Goal: Information Seeking & Learning: Learn about a topic

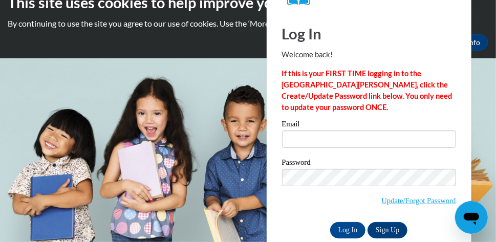
scroll to position [36, 0]
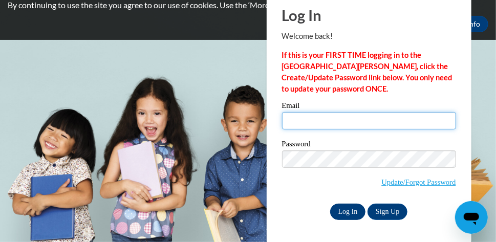
type input "[PERSON_NAME][EMAIL_ADDRESS][DOMAIN_NAME]"
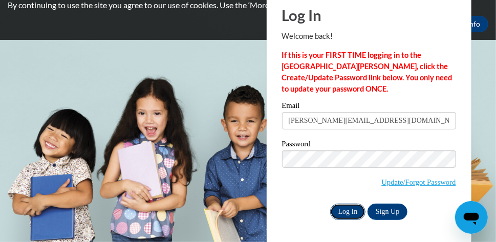
click at [348, 210] on input "Log In" at bounding box center [348, 212] width 36 height 16
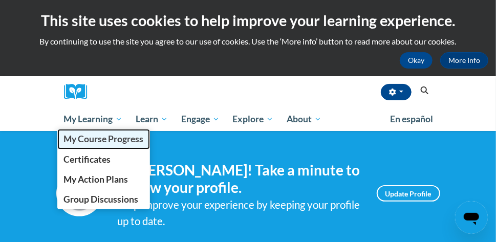
click at [107, 140] on span "My Course Progress" at bounding box center [103, 139] width 80 height 11
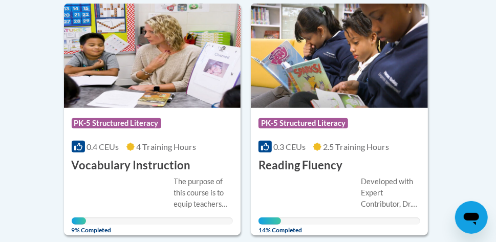
scroll to position [256, 0]
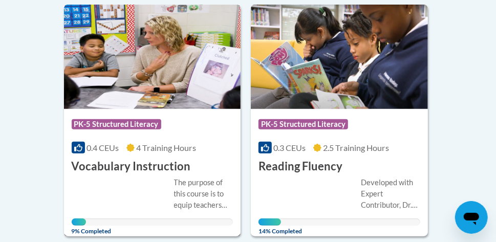
click at [157, 136] on div "Course Category: PK-5 Structured Literacy" at bounding box center [153, 125] width 162 height 23
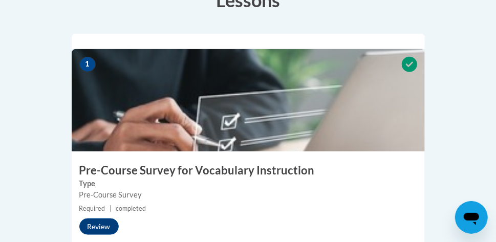
scroll to position [376, 0]
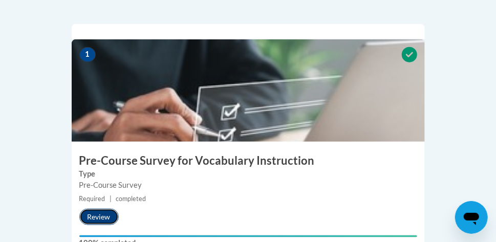
click at [107, 209] on button "Review" at bounding box center [98, 217] width 39 height 16
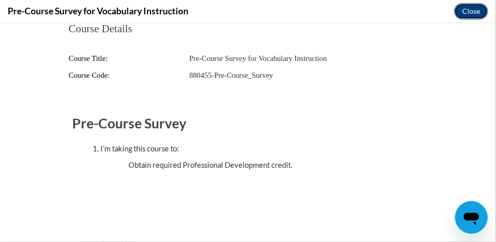
scroll to position [0, 0]
click at [472, 9] on button "Close" at bounding box center [471, 11] width 34 height 16
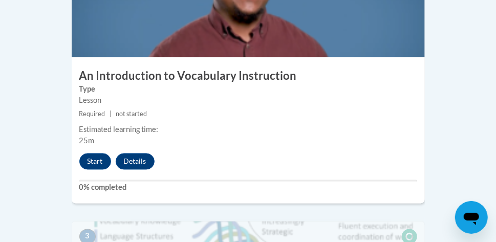
scroll to position [698, 0]
click at [96, 154] on button "Start" at bounding box center [95, 162] width 32 height 16
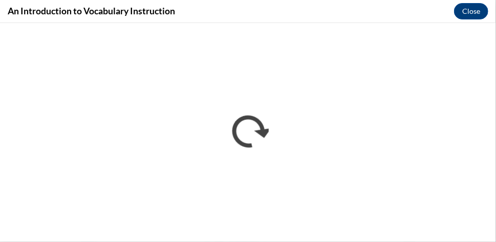
scroll to position [0, 0]
